Goal: Task Accomplishment & Management: Check status

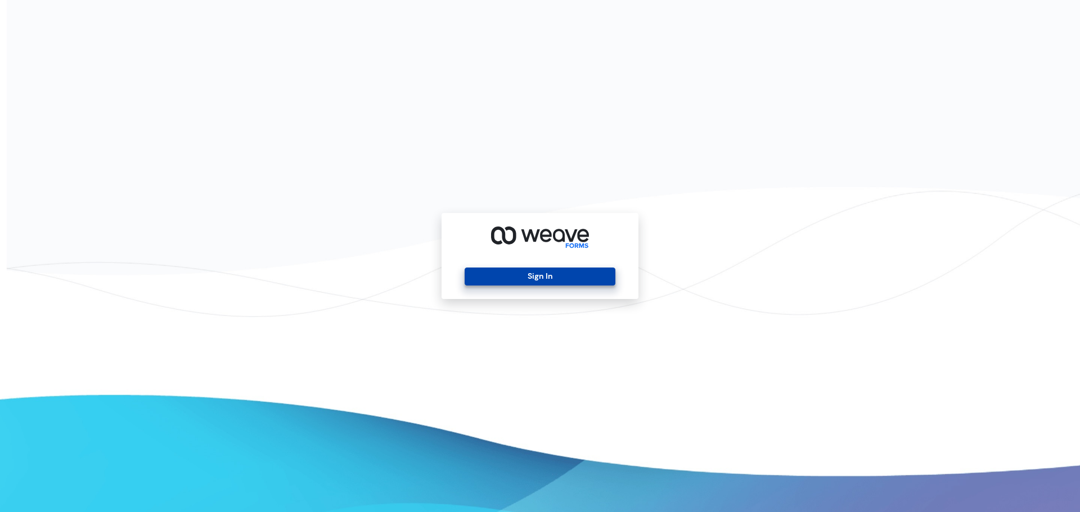
click at [559, 271] on button "Sign In" at bounding box center [540, 277] width 150 height 18
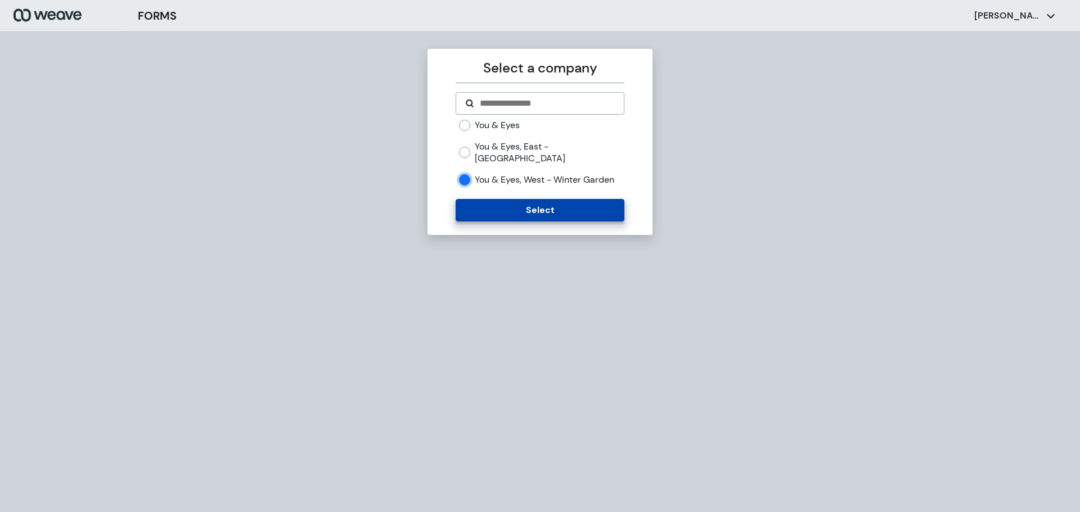
click at [493, 211] on button "Select" at bounding box center [540, 210] width 168 height 22
